Goal: Navigation & Orientation: Find specific page/section

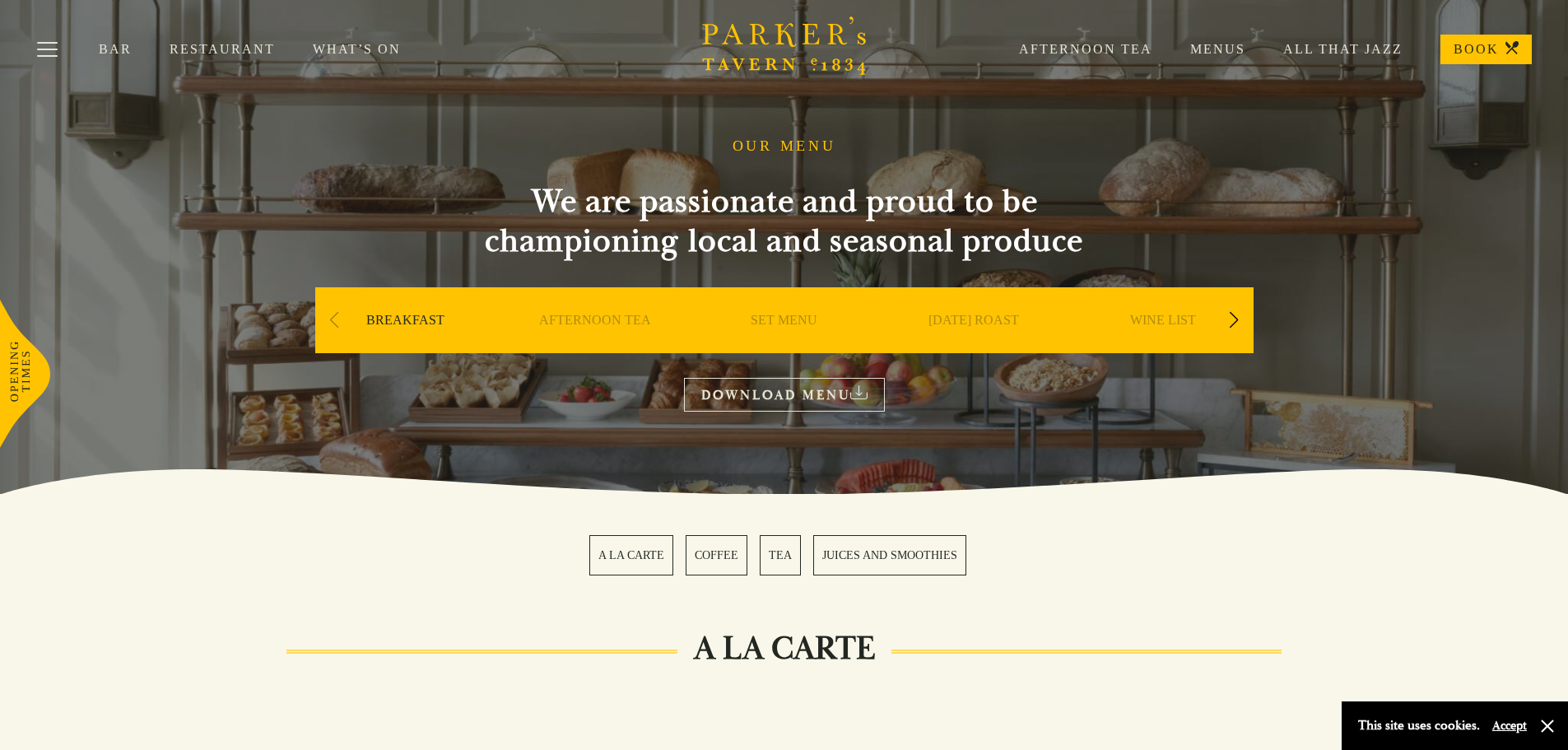
click at [1356, 45] on link "All That Jazz" at bounding box center [1324, 49] width 157 height 17
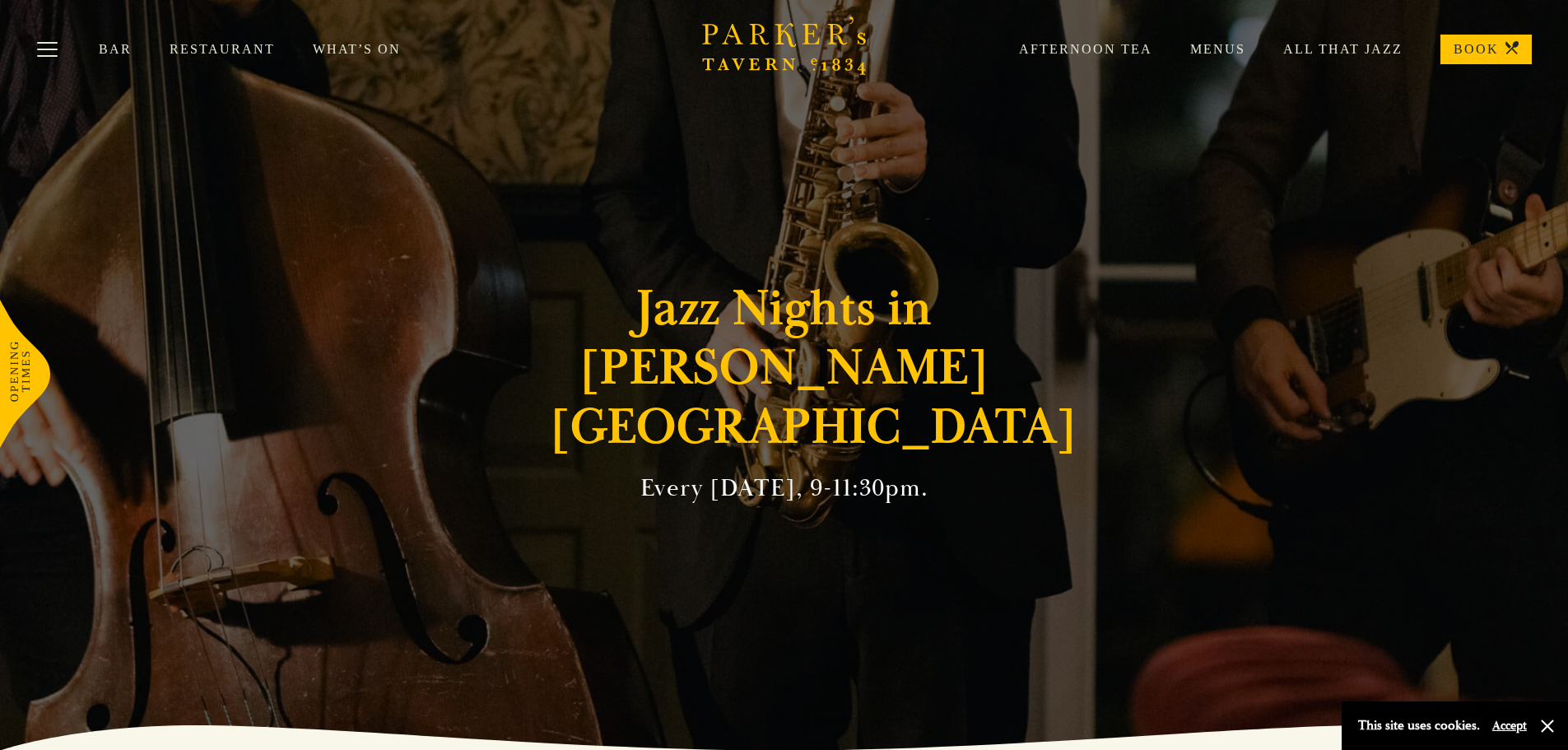
click at [354, 48] on link "What’s On" at bounding box center [376, 49] width 126 height 17
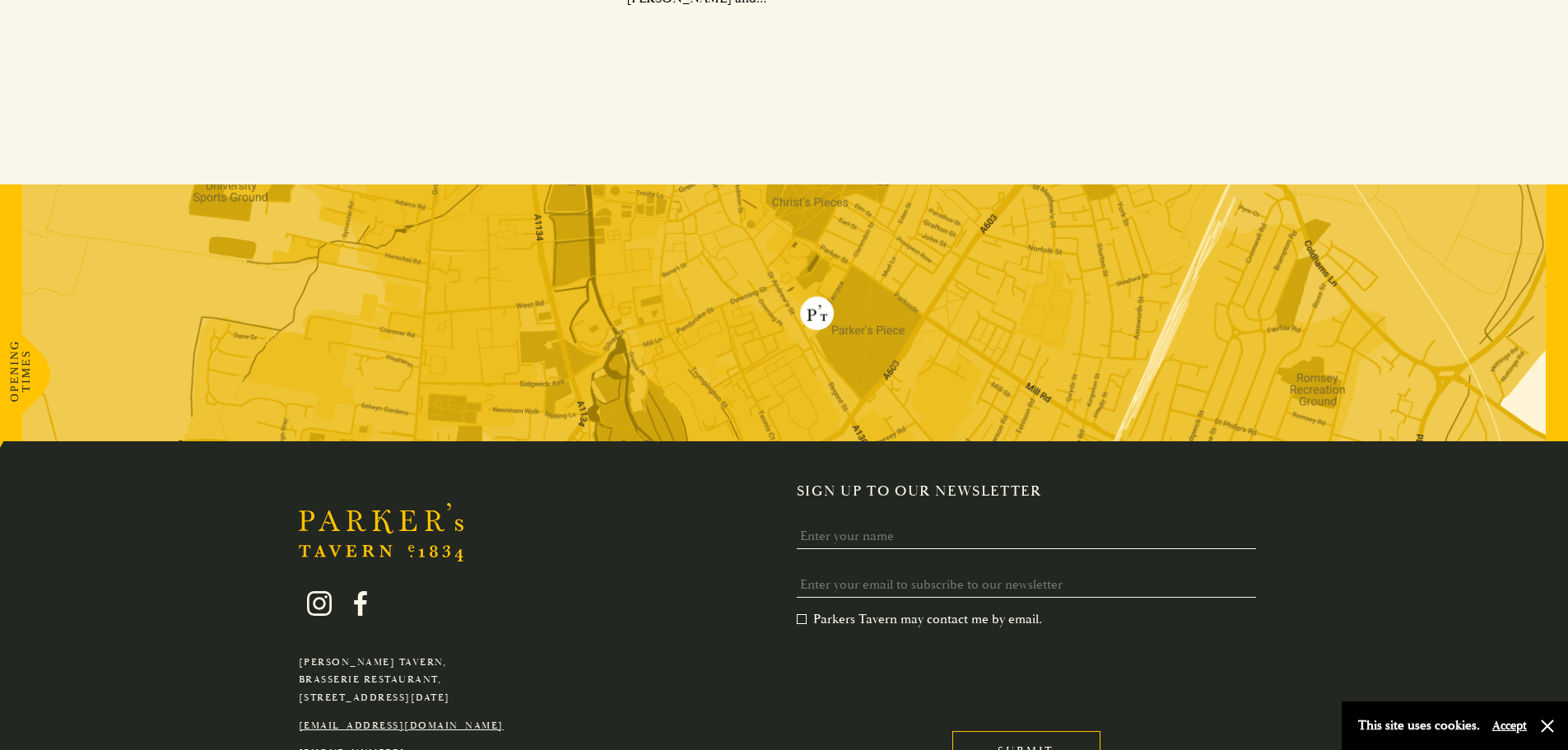
scroll to position [1225, 0]
